Goal: Task Accomplishment & Management: Complete application form

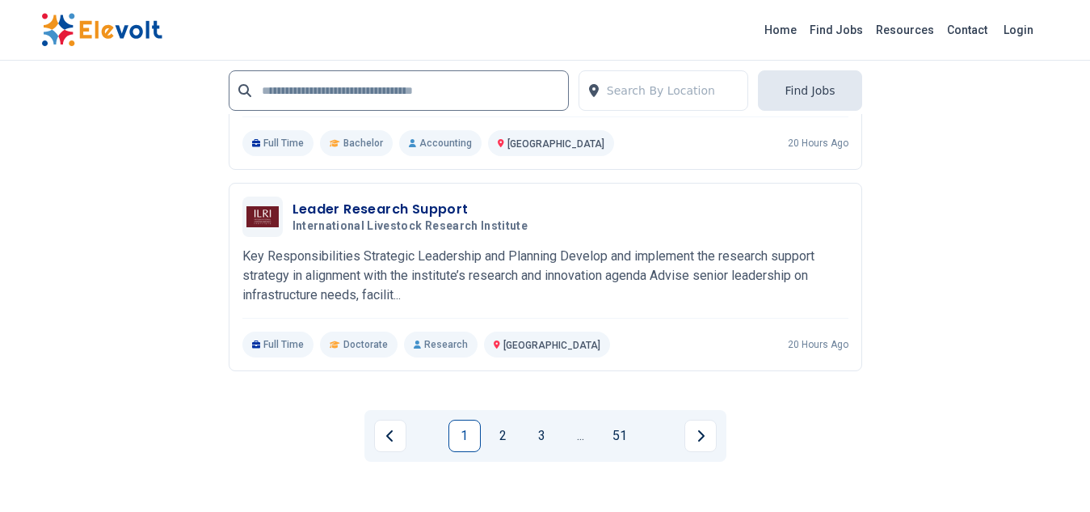
scroll to position [3674, 0]
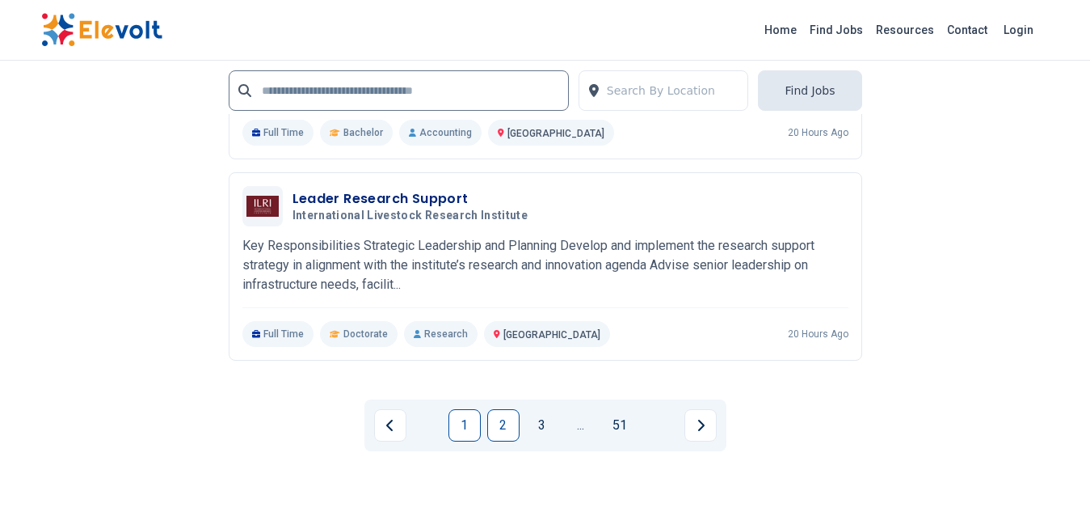
click at [506, 428] on link "2" at bounding box center [503, 425] width 32 height 32
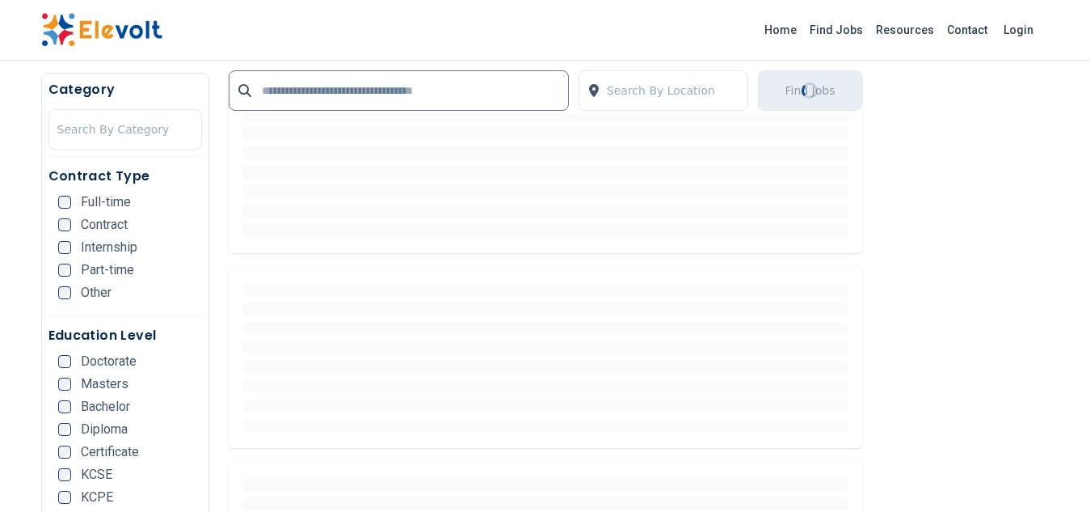
scroll to position [0, 0]
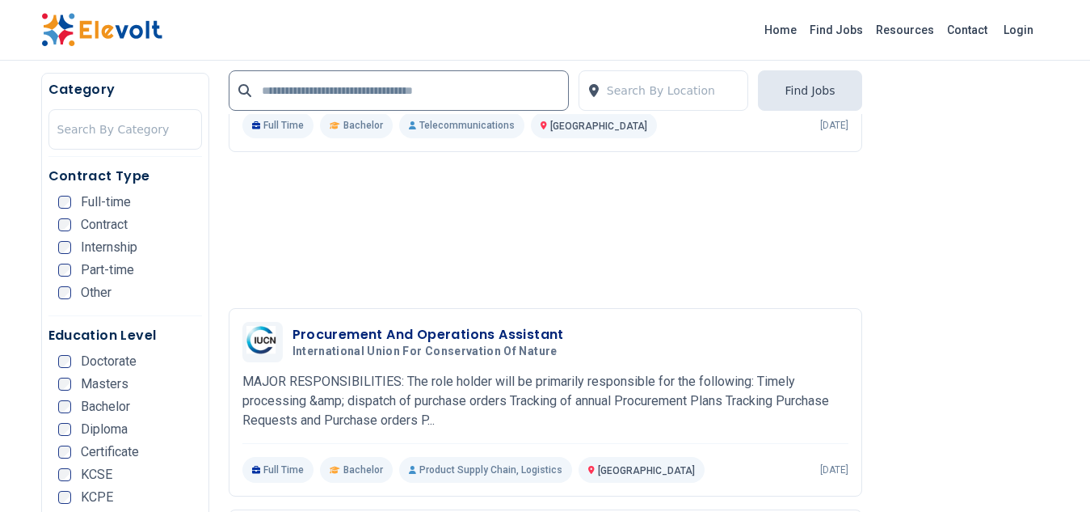
scroll to position [1411, 0]
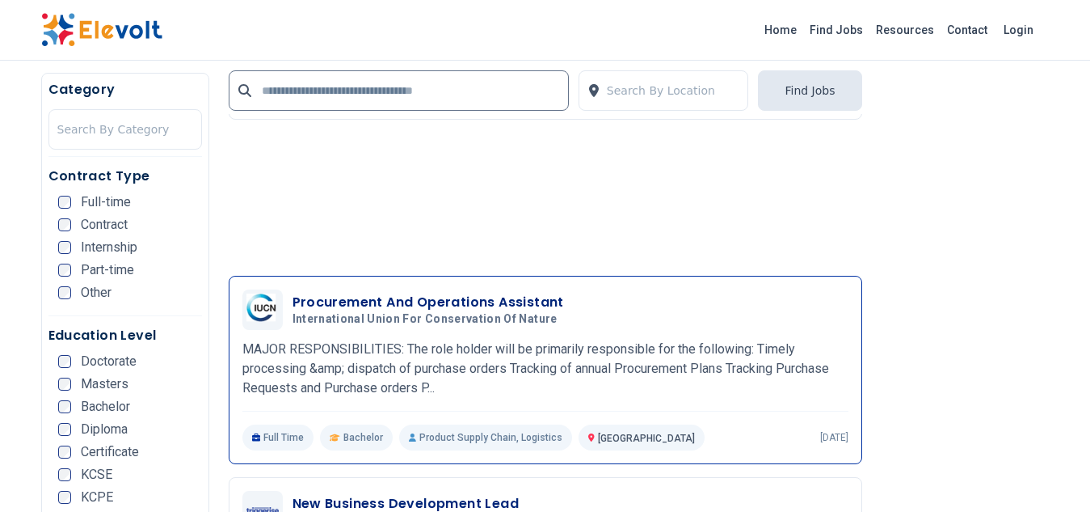
click at [453, 301] on h3 "Procurement And Operations Assistant" at bounding box center [429, 302] width 272 height 19
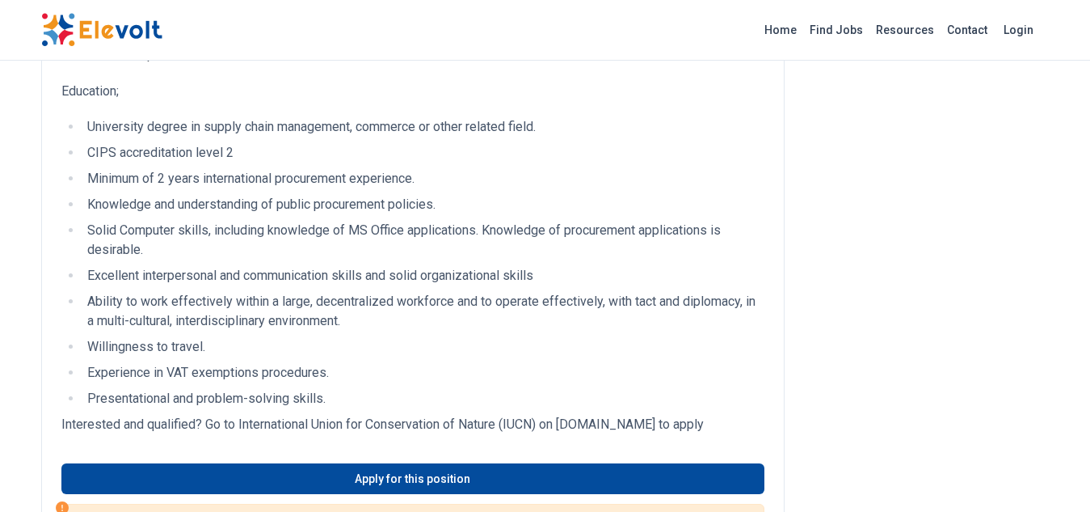
scroll to position [1120, 0]
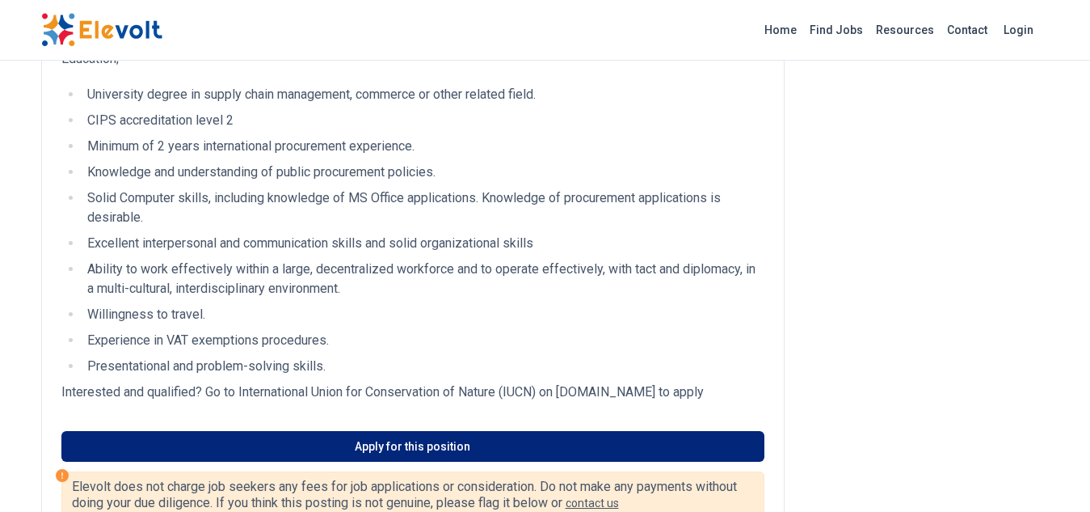
click at [451, 444] on link "Apply for this position" at bounding box center [412, 446] width 703 height 31
